Goal: Register for event/course

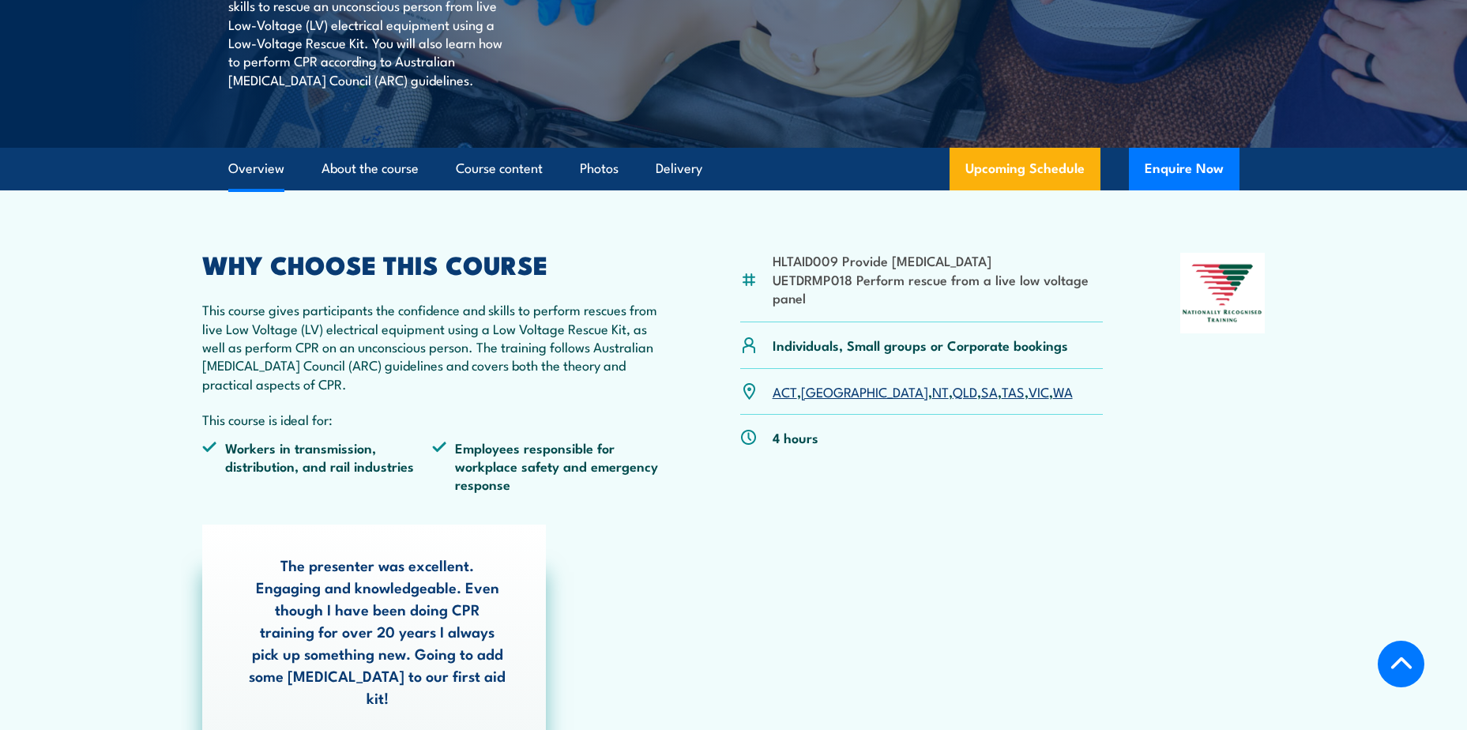
scroll to position [395, 0]
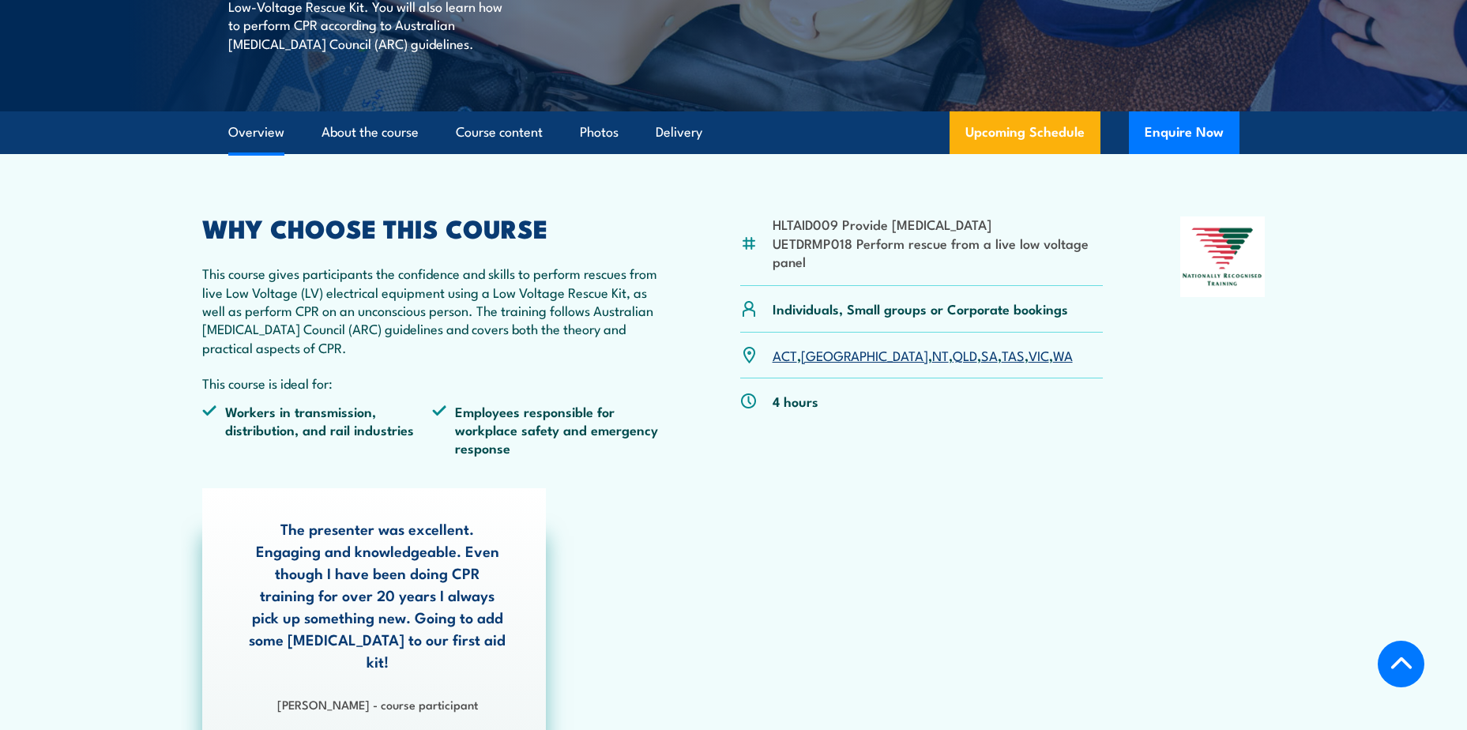
click at [823, 355] on link "[GEOGRAPHIC_DATA]" at bounding box center [864, 354] width 127 height 19
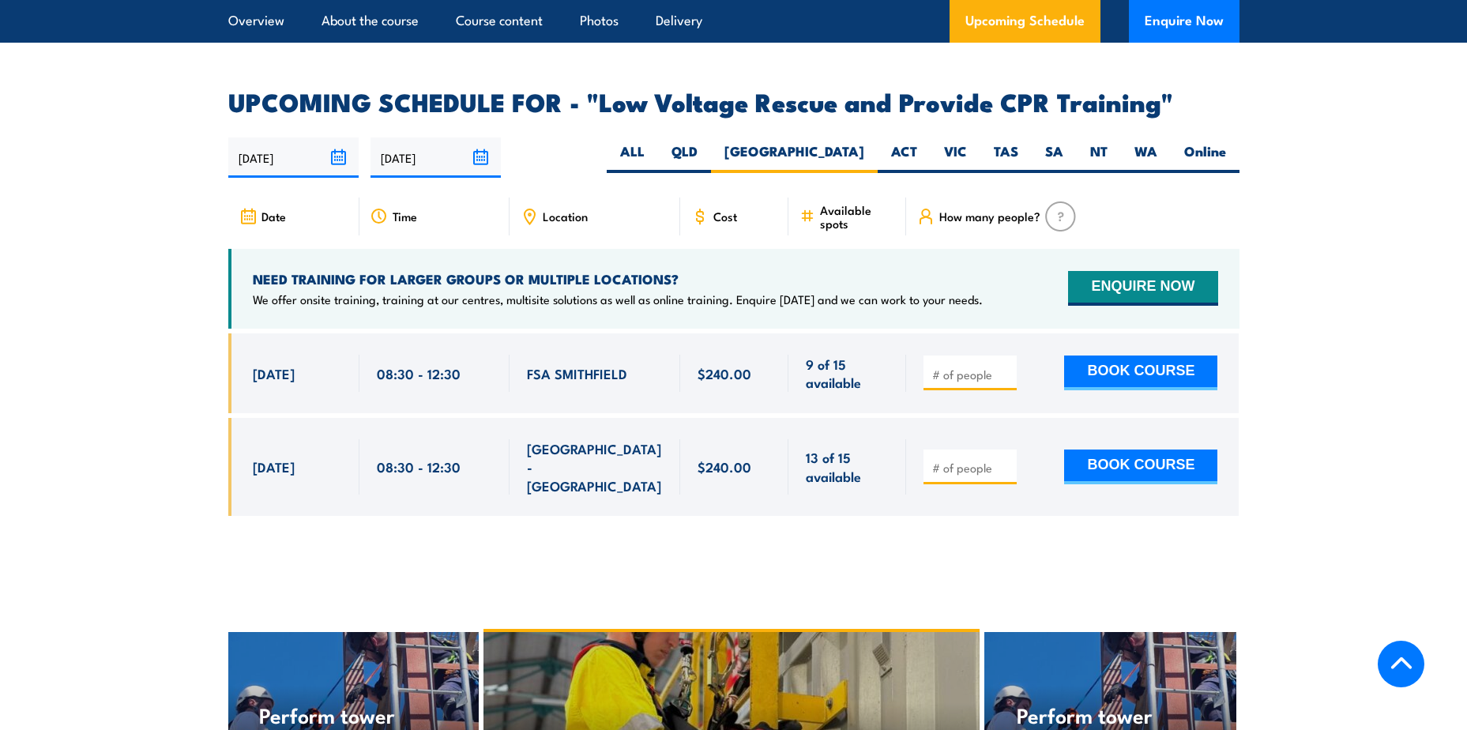
scroll to position [2658, 0]
